Goal: Check status: Check status

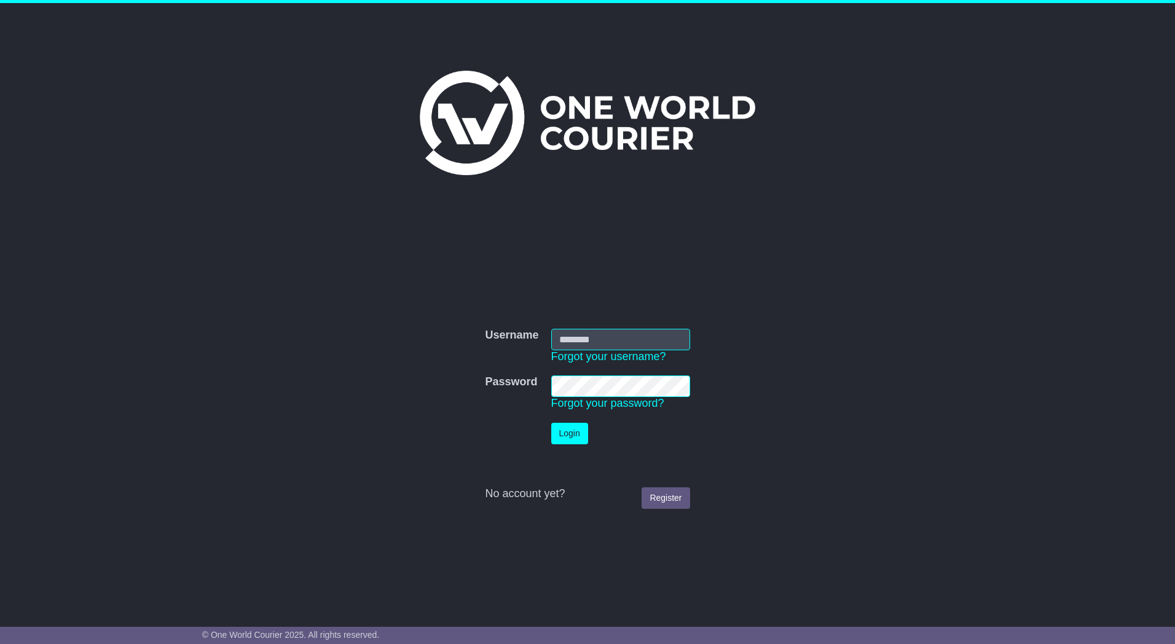
type input "*********"
click at [573, 438] on button "Login" at bounding box center [569, 434] width 37 height 22
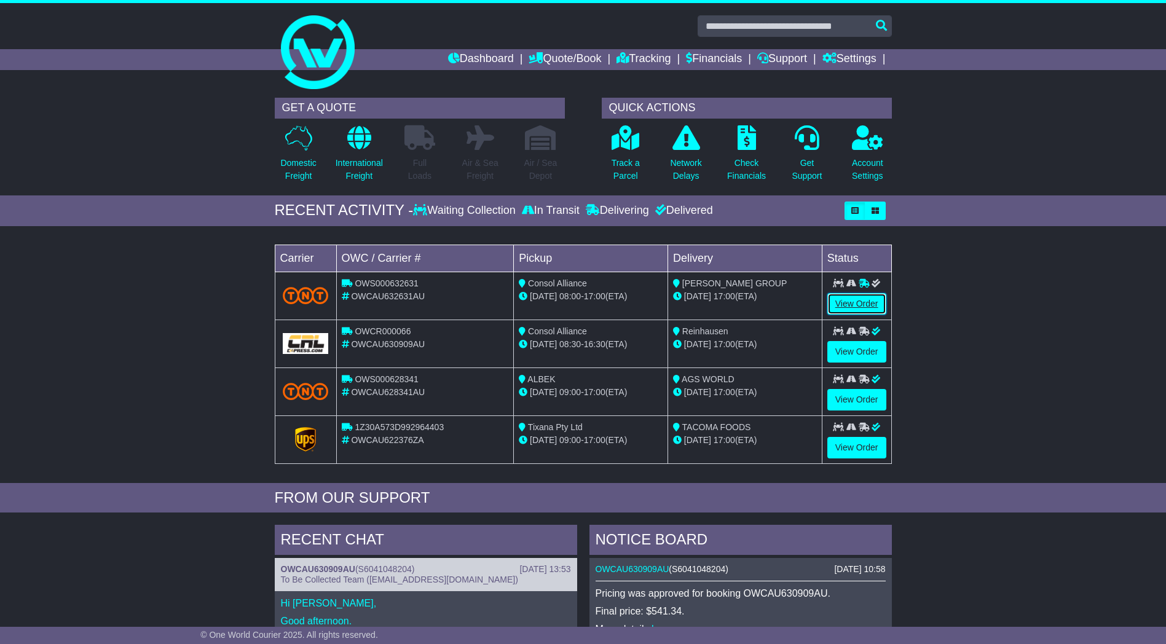
click at [858, 306] on link "View Order" at bounding box center [856, 304] width 59 height 22
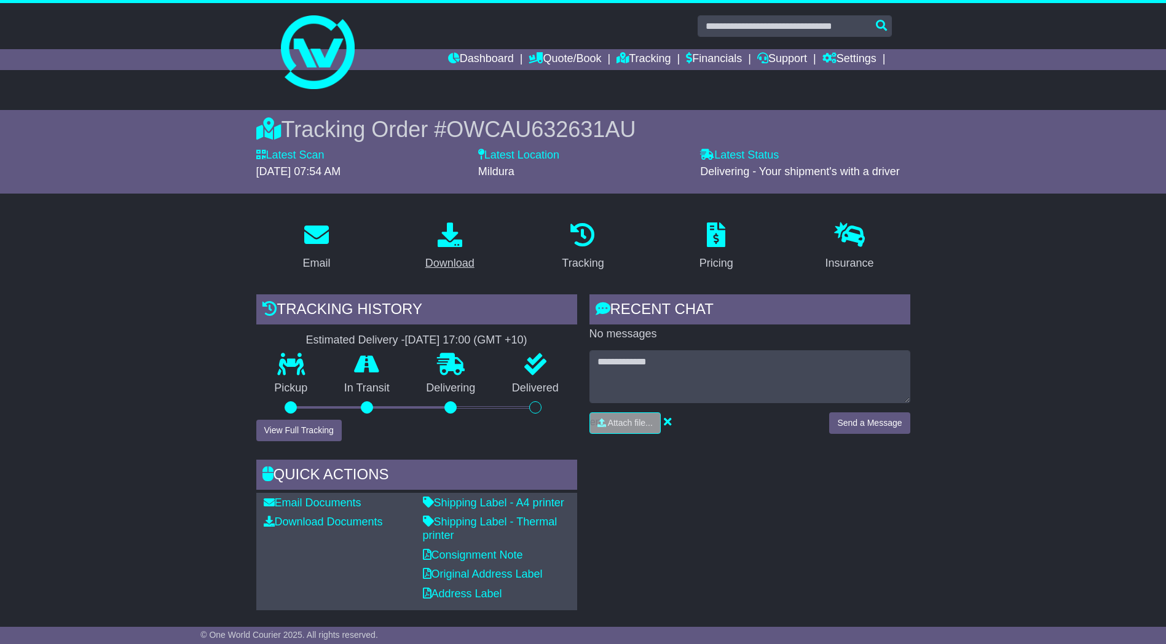
scroll to position [246, 0]
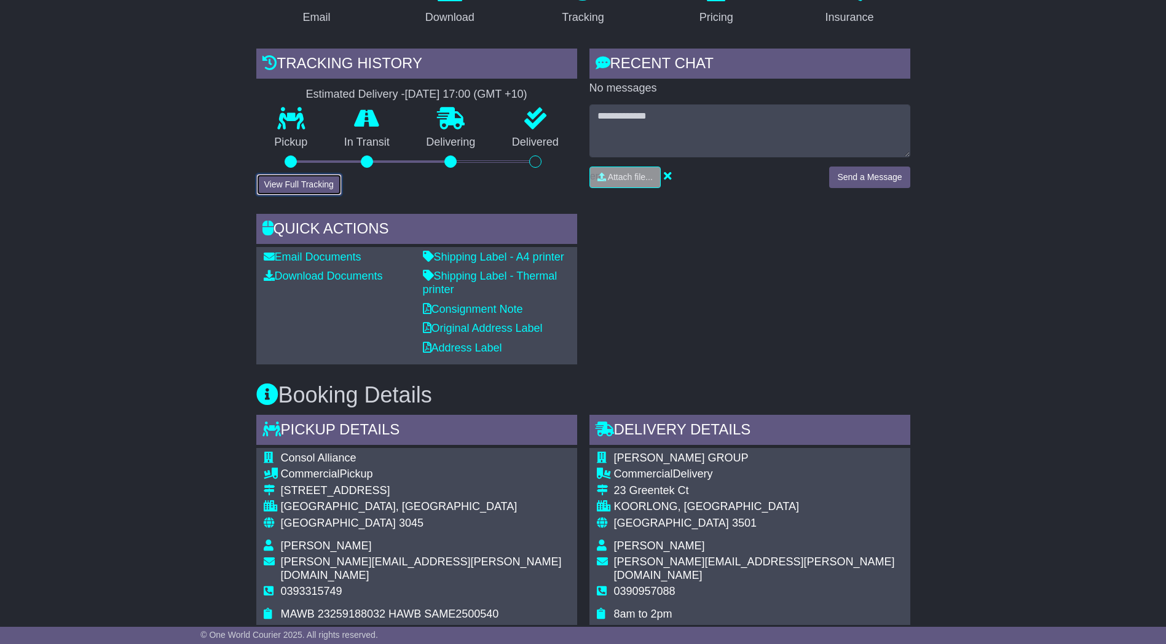
click at [323, 184] on button "View Full Tracking" at bounding box center [298, 185] width 85 height 22
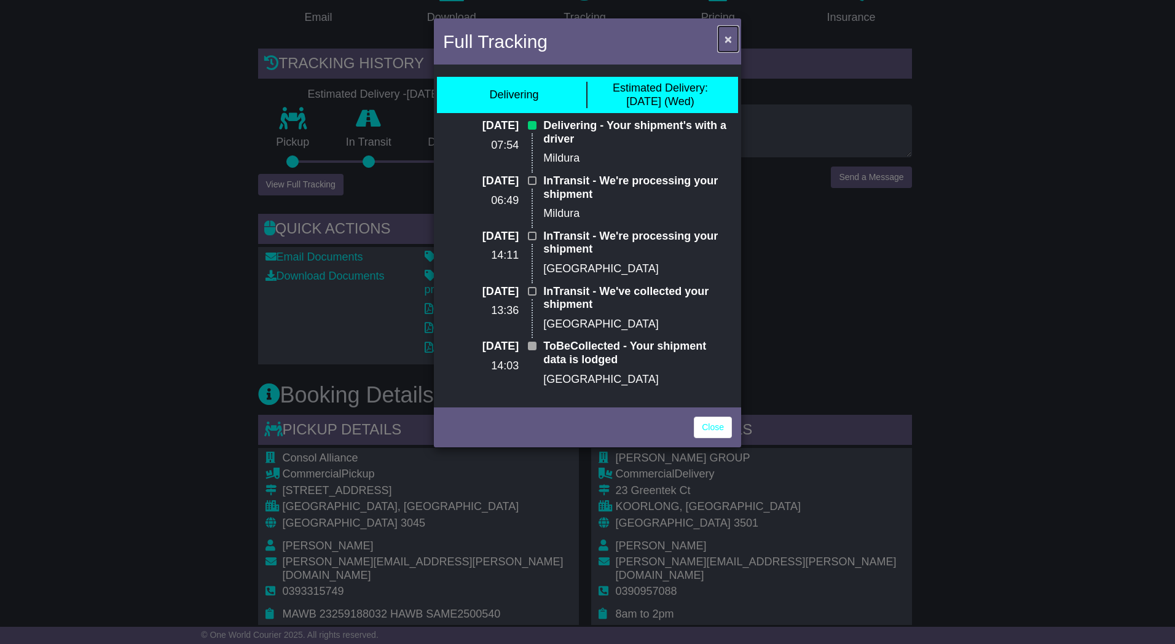
click at [727, 40] on span "×" at bounding box center [728, 39] width 7 height 14
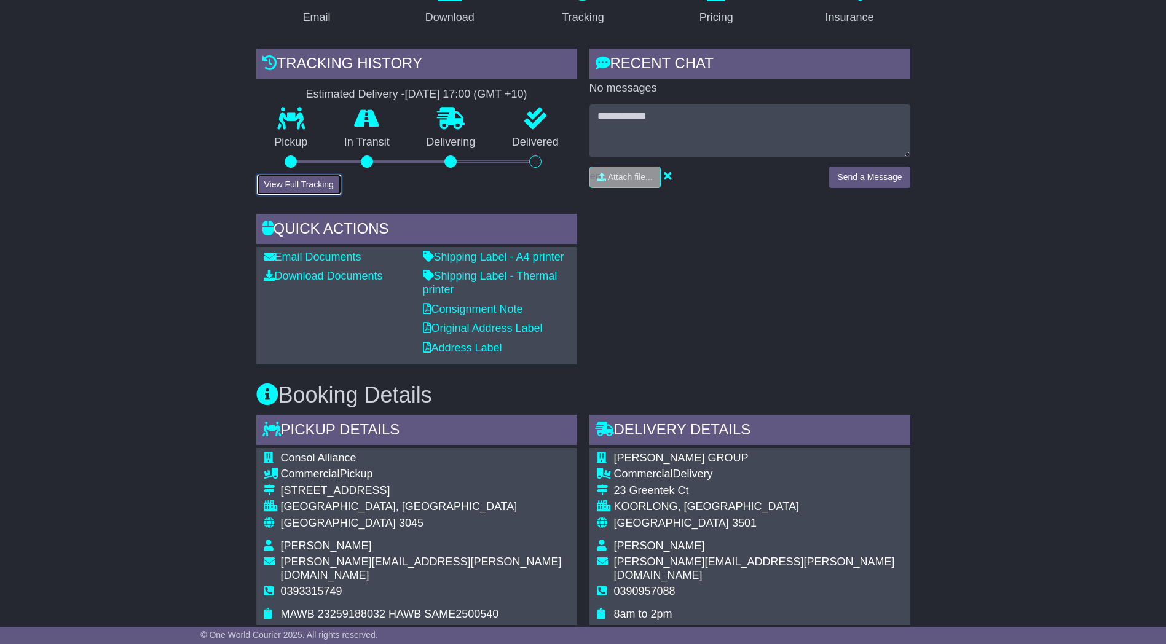
scroll to position [492, 0]
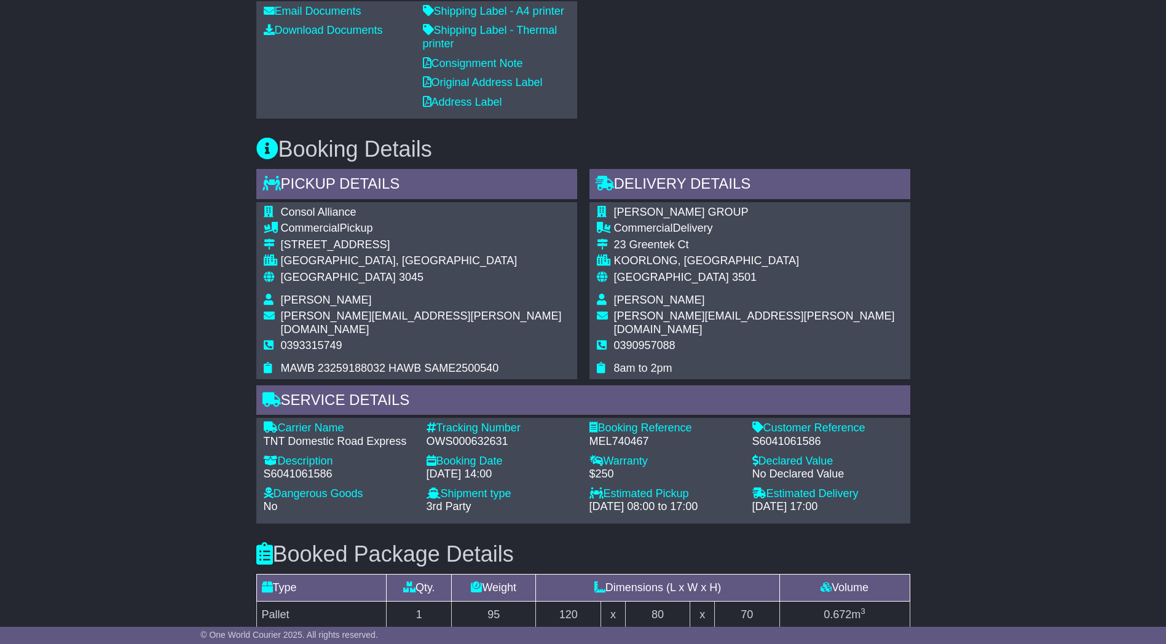
click at [444, 435] on div "OWS000632631" at bounding box center [502, 442] width 151 height 14
click at [447, 435] on div "OWS000632631" at bounding box center [502, 442] width 151 height 14
copy div "OWS000632631"
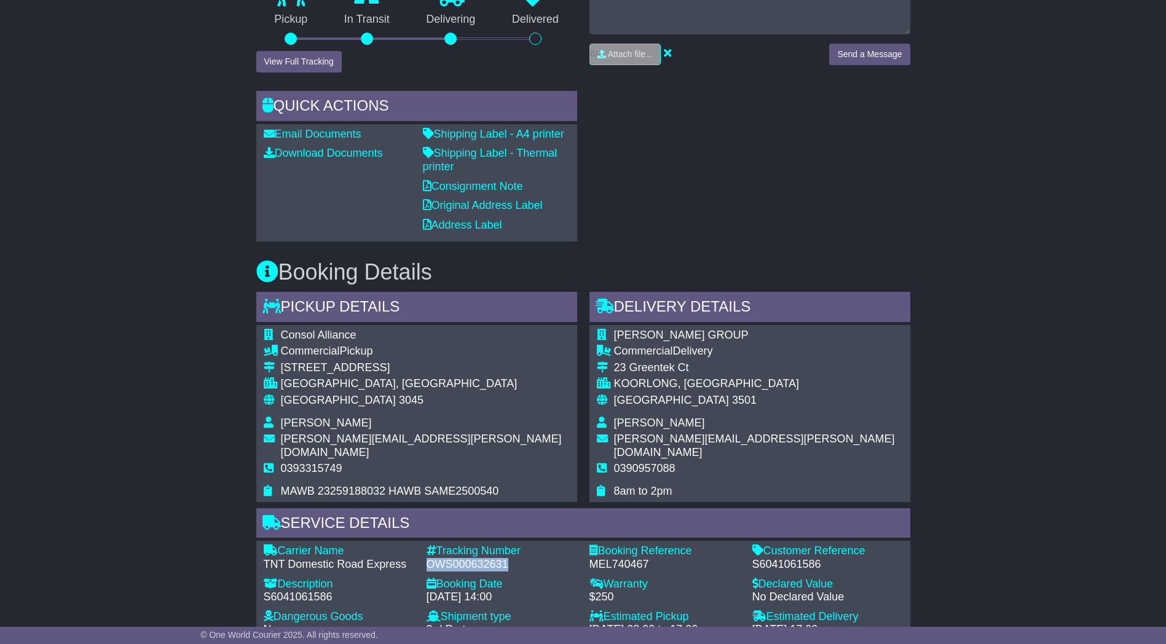
scroll to position [553, 0]
